Goal: Task Accomplishment & Management: Use online tool/utility

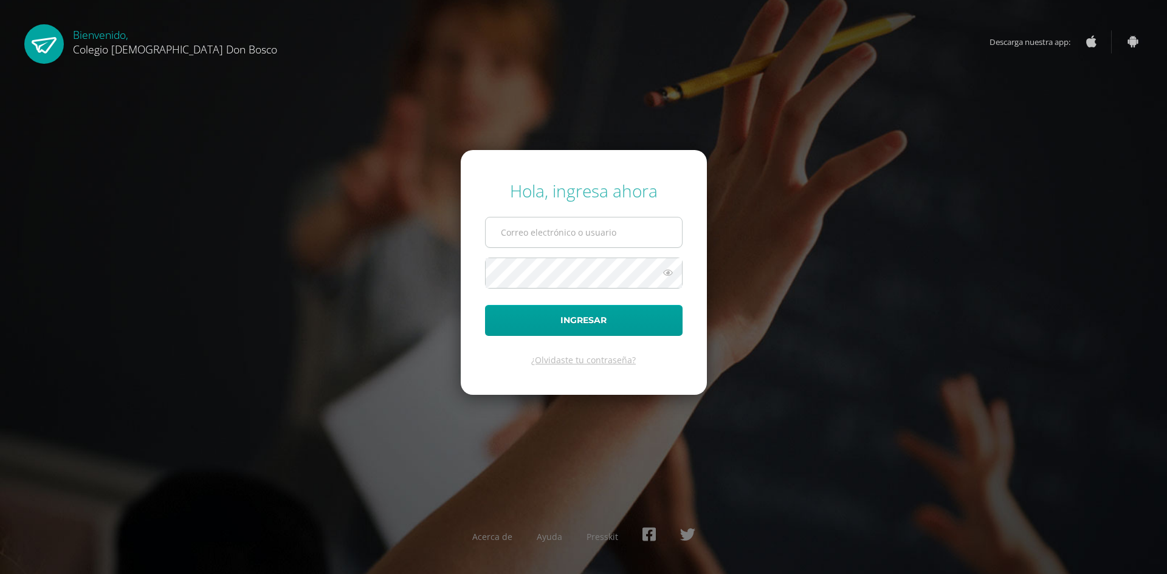
click at [537, 233] on input "text" at bounding box center [584, 233] width 196 height 30
type input "[EMAIL_ADDRESS][DOMAIN_NAME]"
click at [485, 305] on button "Ingresar" at bounding box center [583, 320] width 197 height 31
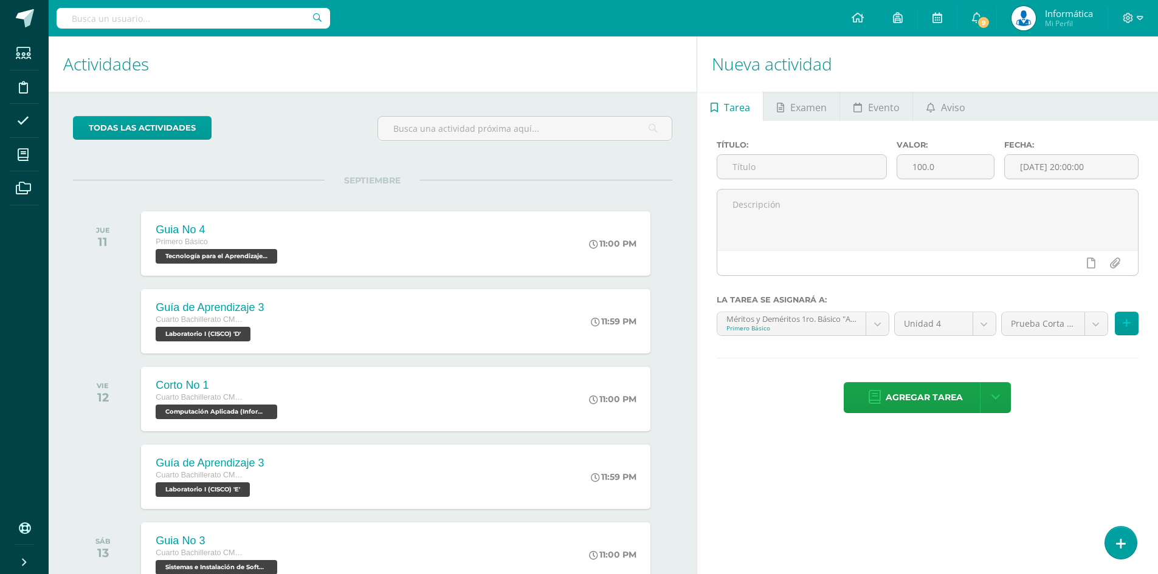
click at [1022, 438] on div "Nueva actividad Tarea Examen Evento Aviso Título: Valor: 100.0 Fecha: 2025-09-1…" at bounding box center [929, 388] width 466 height 705
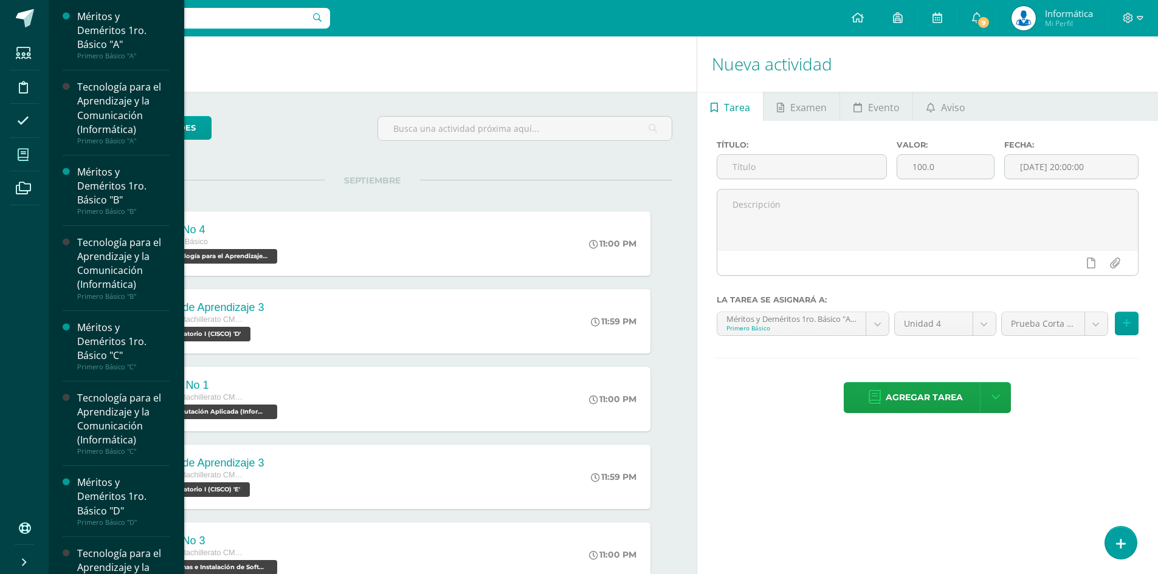
click at [30, 143] on span at bounding box center [23, 154] width 27 height 27
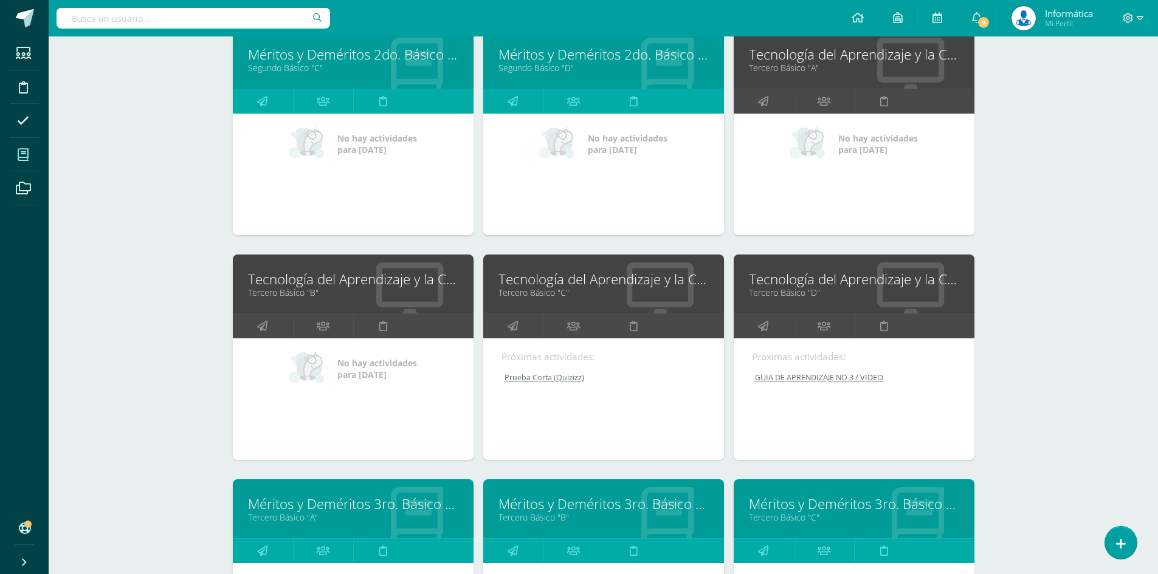
scroll to position [1381, 0]
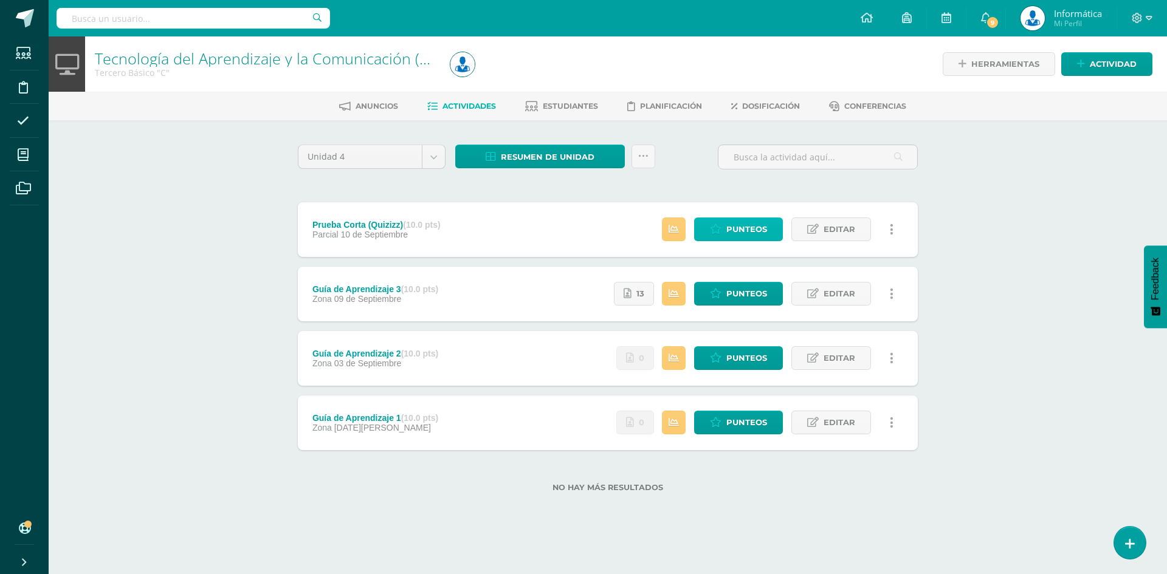
click at [730, 230] on span "Punteos" at bounding box center [746, 229] width 41 height 22
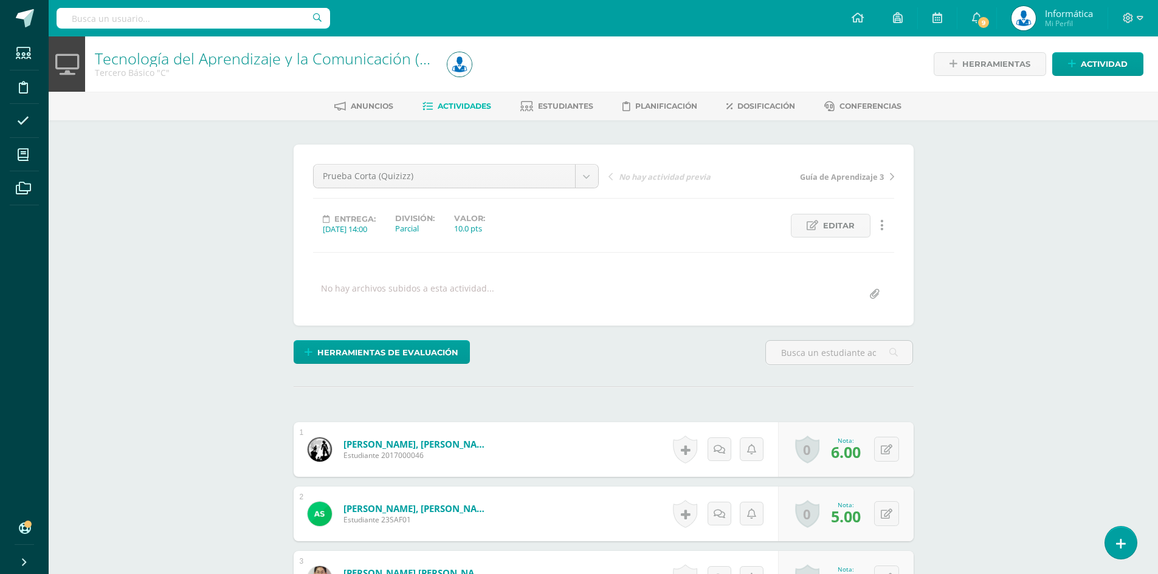
scroll to position [1, 0]
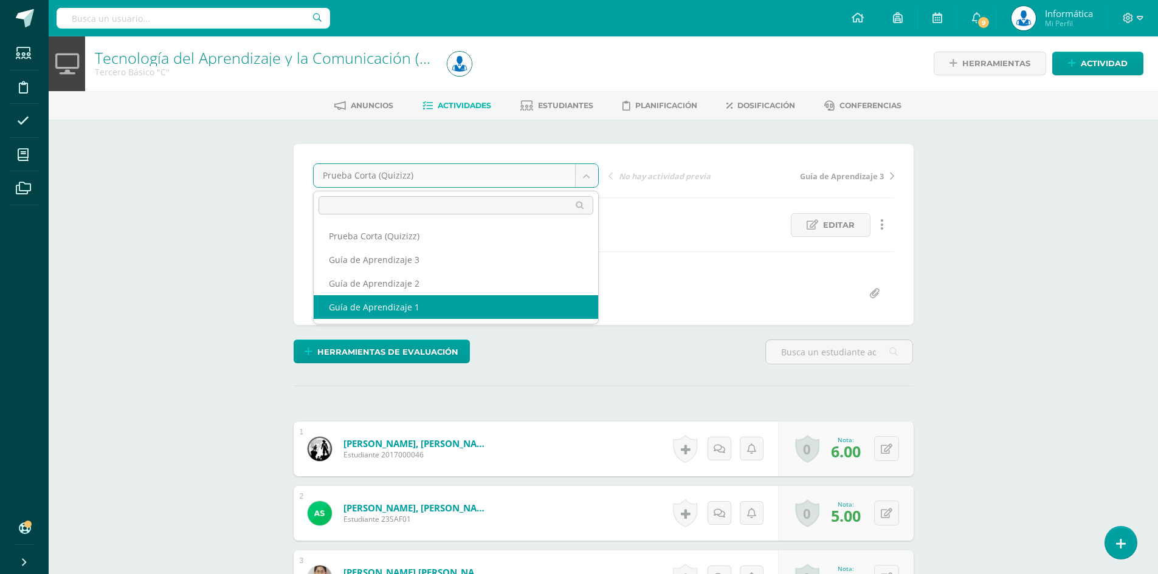
select select "/dashboard/teacher/grade-activity/179540/"
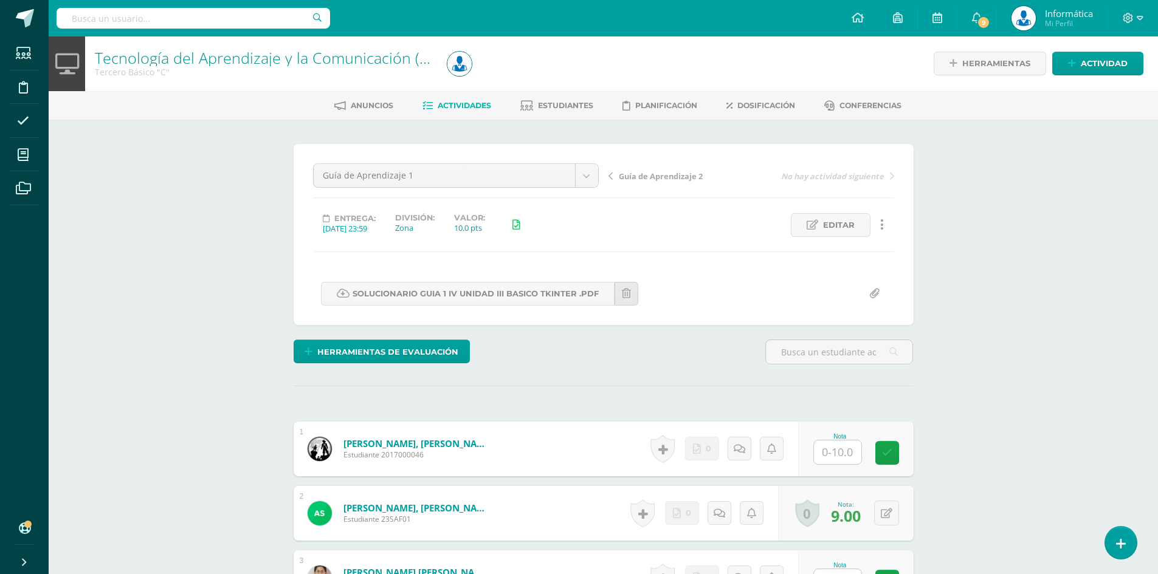
scroll to position [183, 0]
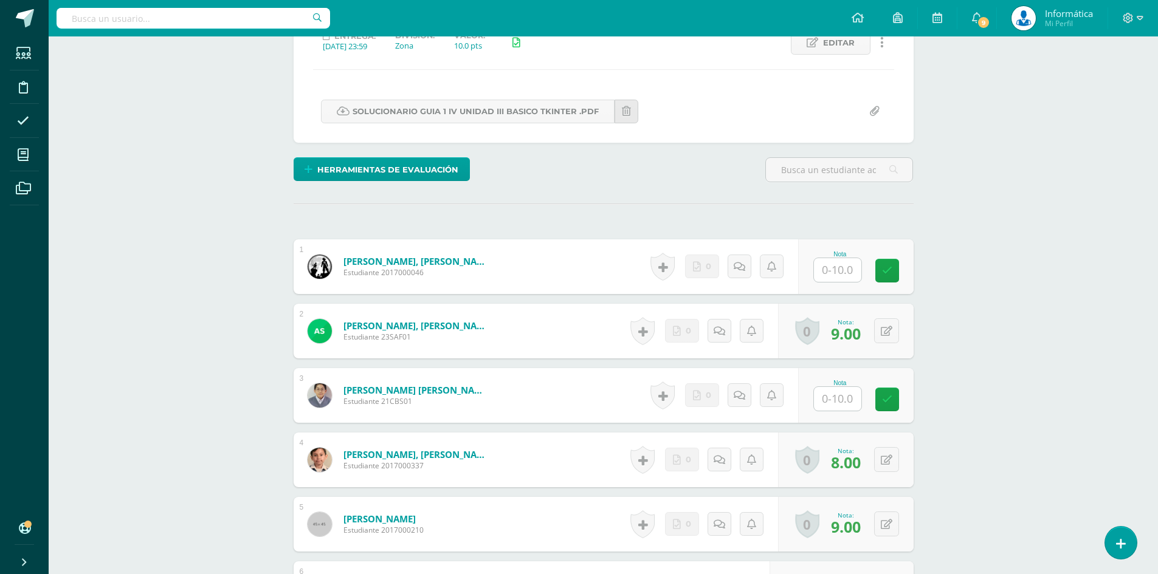
click at [837, 270] on input "text" at bounding box center [837, 270] width 47 height 24
type input "10"
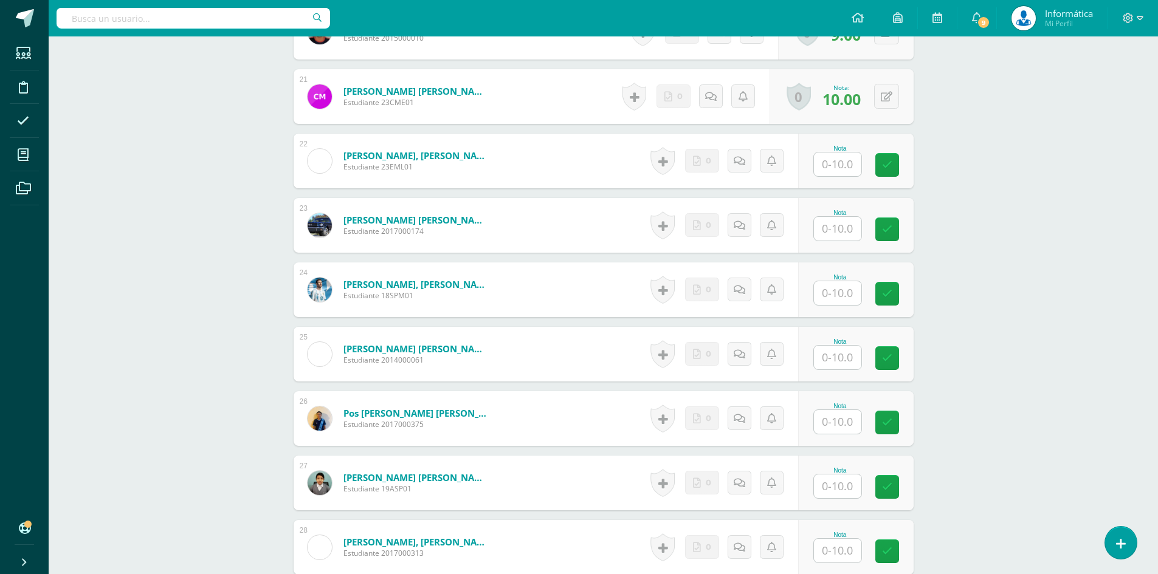
scroll to position [1520, 0]
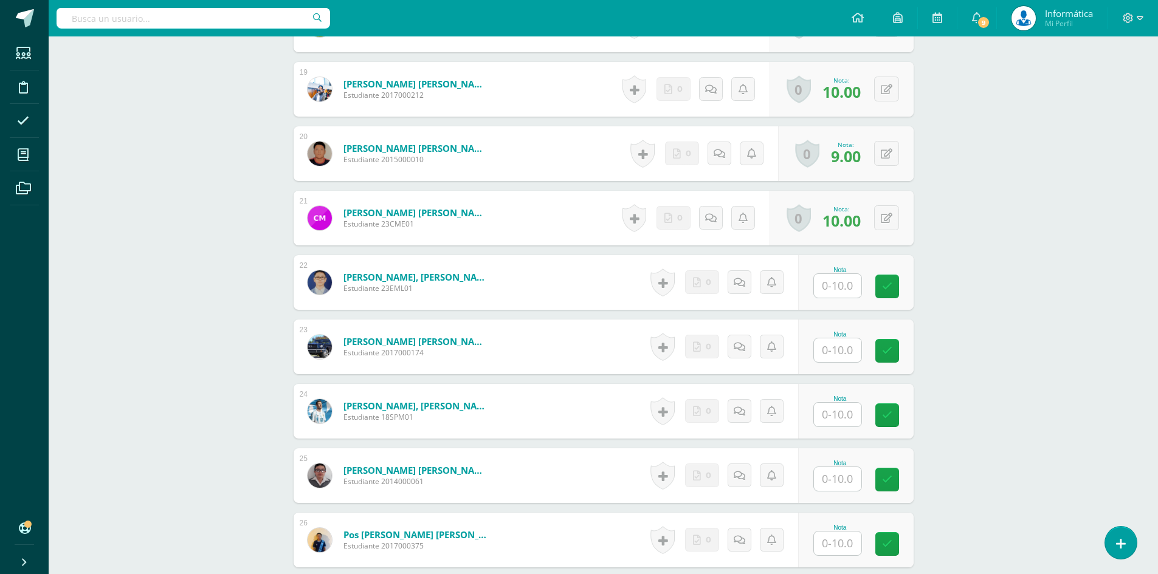
click at [848, 295] on input "text" at bounding box center [837, 286] width 47 height 24
type input "10"
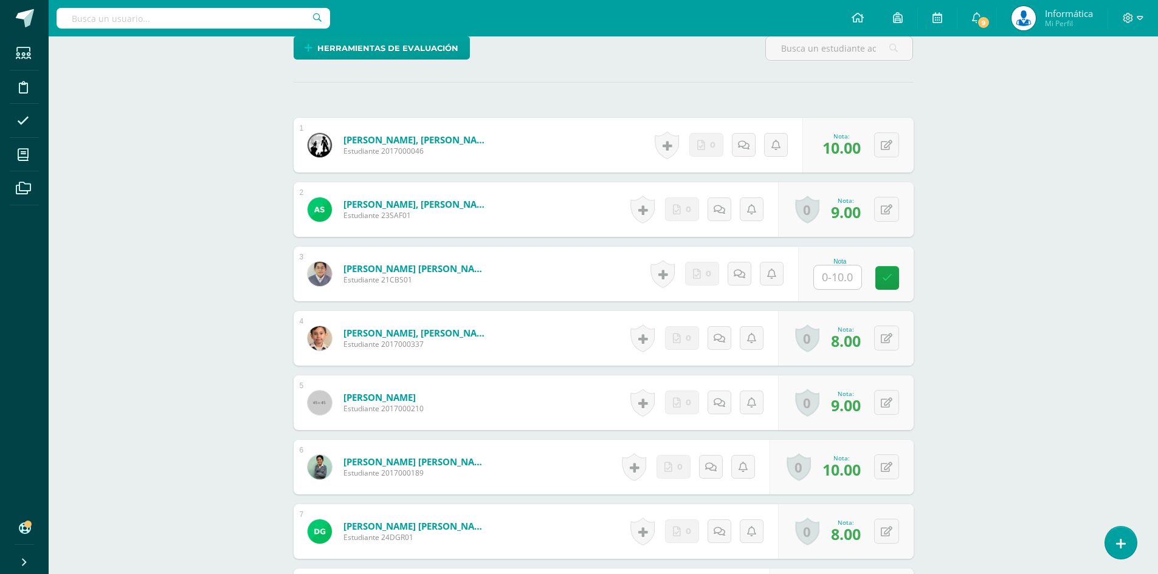
scroll to position [61, 0]
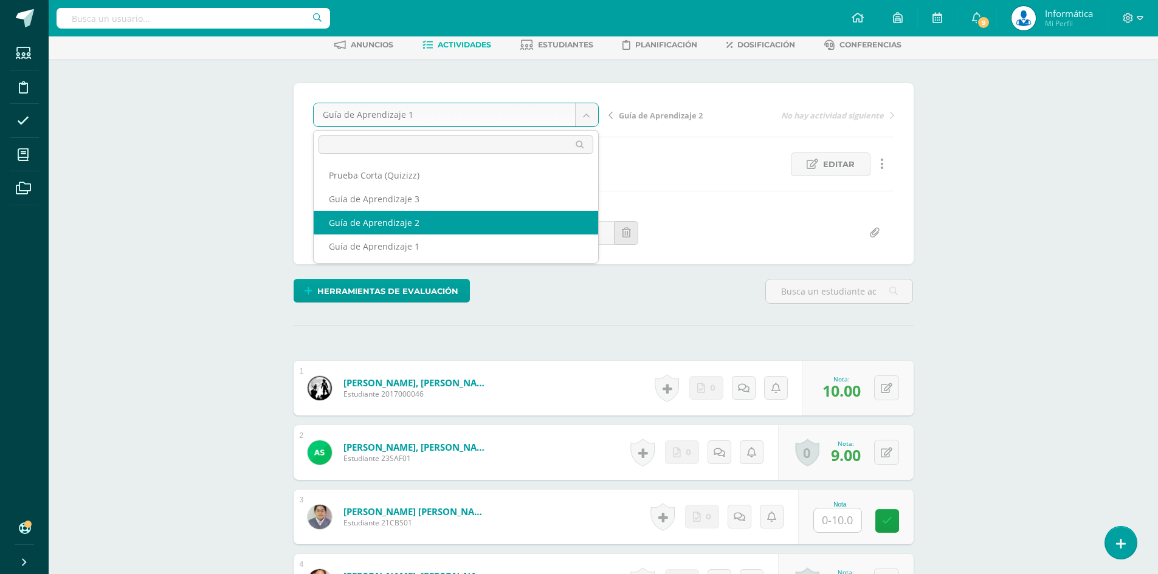
select select "/dashboard/teacher/grade-activity/179541/"
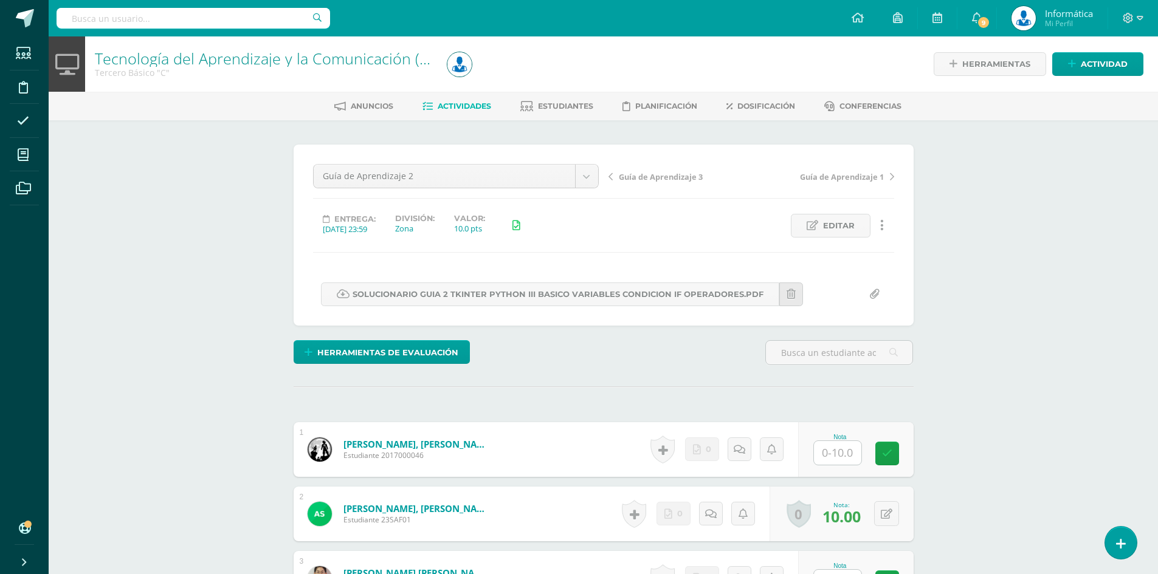
scroll to position [1, 0]
click at [836, 446] on input "text" at bounding box center [844, 453] width 49 height 24
type input "9"
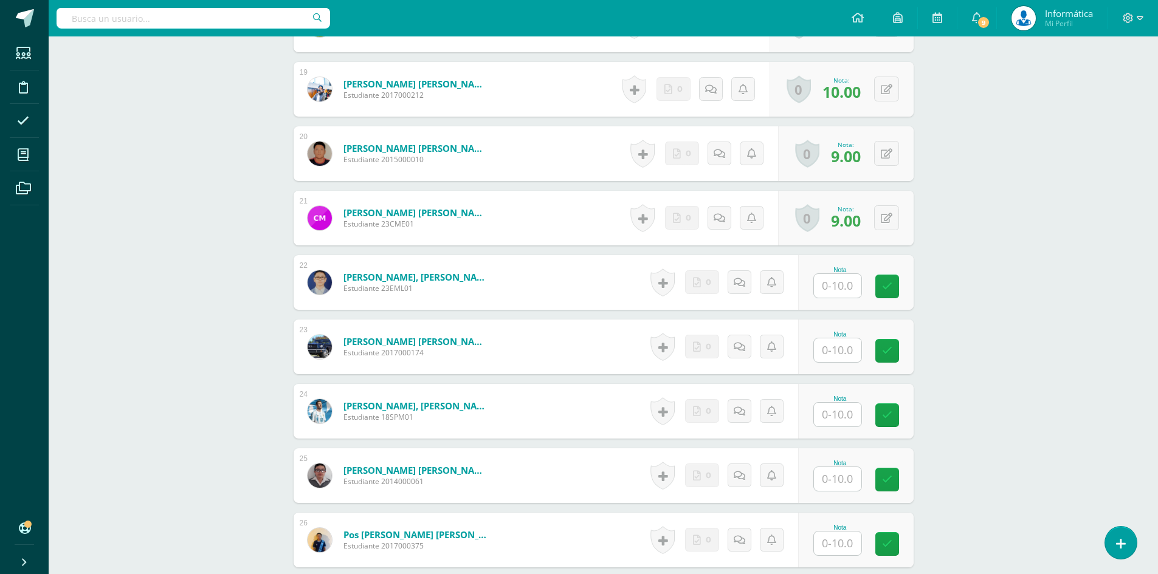
scroll to position [1459, 0]
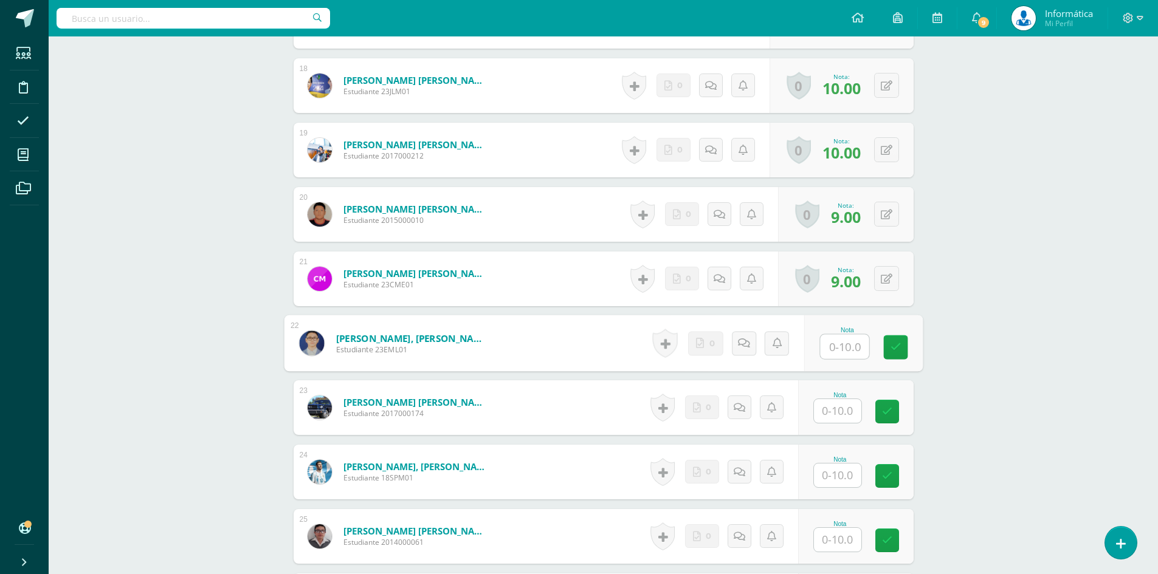
click at [847, 351] on input "text" at bounding box center [844, 347] width 49 height 24
type input "10"
